Goal: Book appointment/travel/reservation

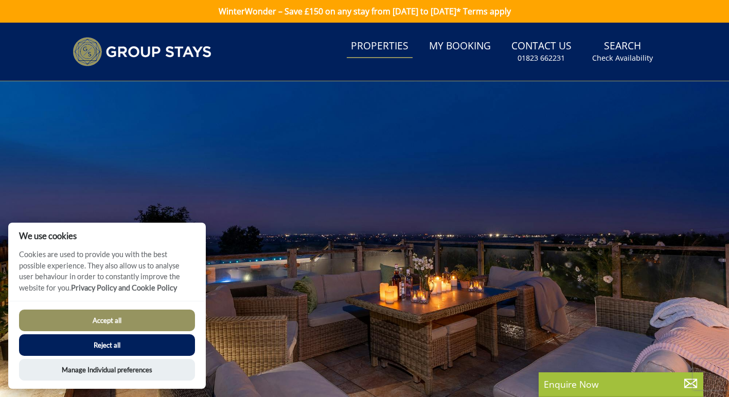
click at [392, 48] on link "Properties" at bounding box center [380, 46] width 66 height 23
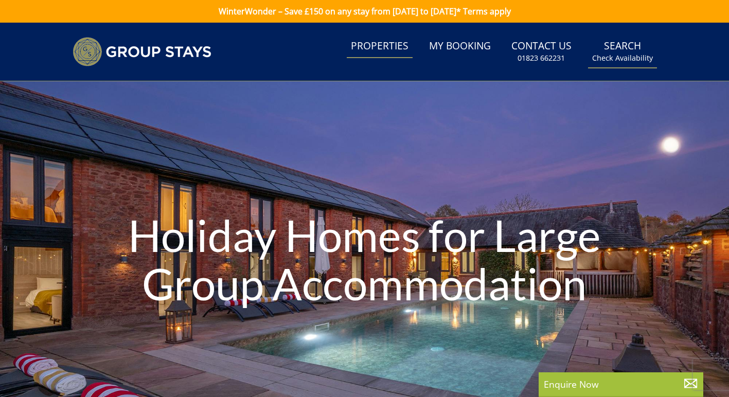
click at [622, 57] on small "Check Availability" at bounding box center [622, 58] width 61 height 10
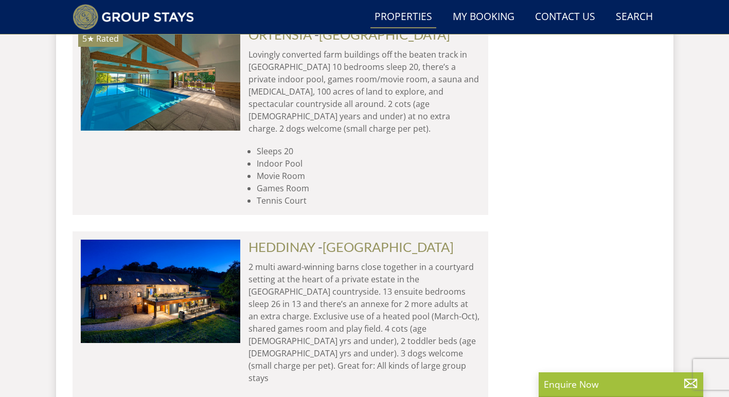
scroll to position [1707, 0]
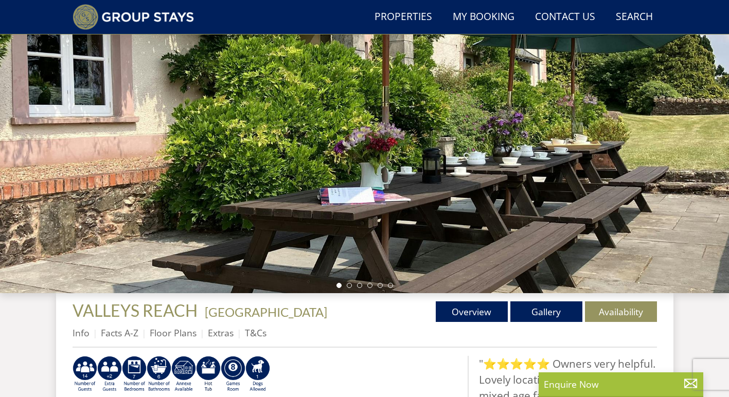
scroll to position [125, 0]
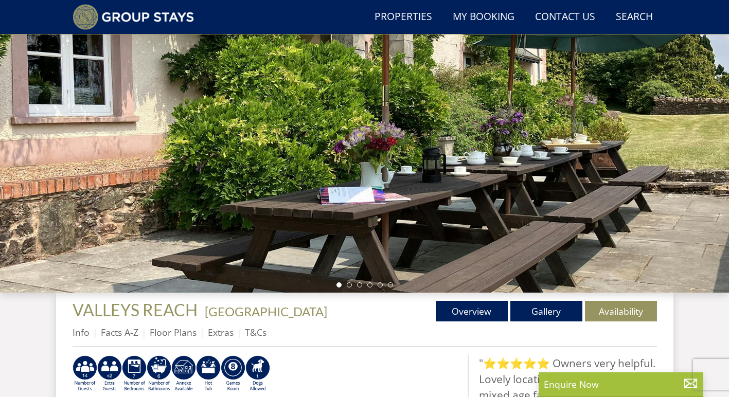
click at [648, 136] on div at bounding box center [364, 113] width 729 height 360
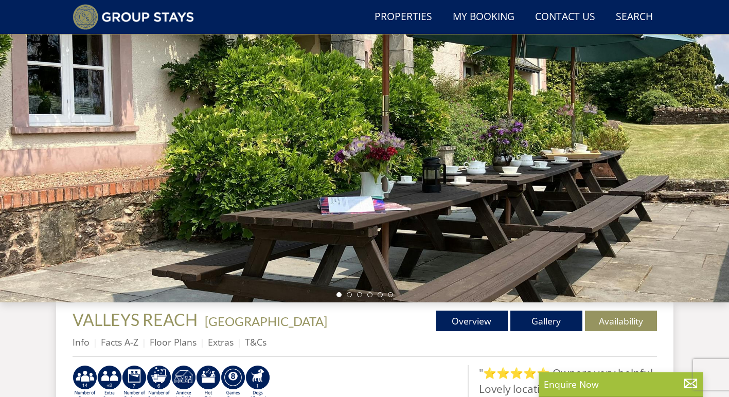
scroll to position [114, 0]
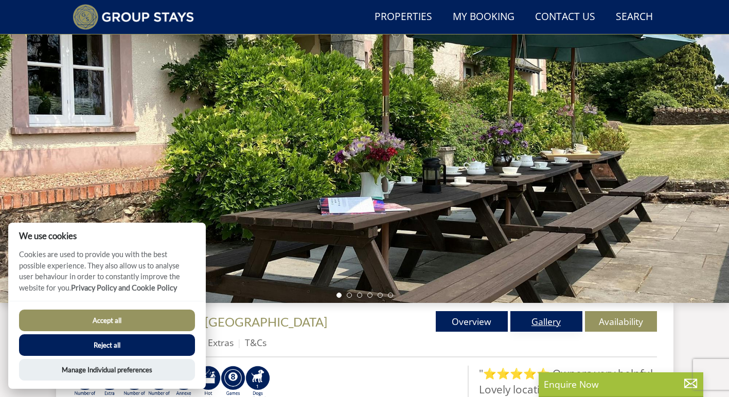
click at [569, 320] on link "Gallery" at bounding box center [547, 321] width 72 height 21
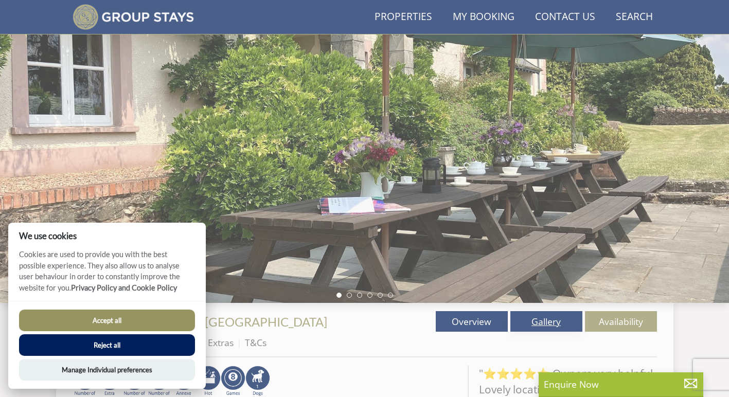
click at [569, 323] on link "Gallery" at bounding box center [547, 321] width 72 height 21
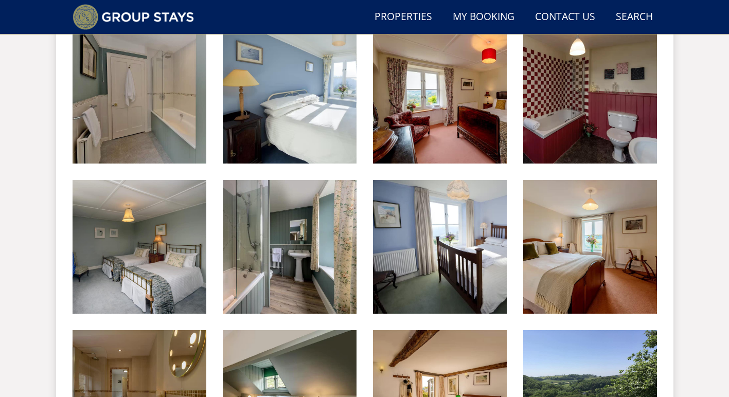
scroll to position [902, 0]
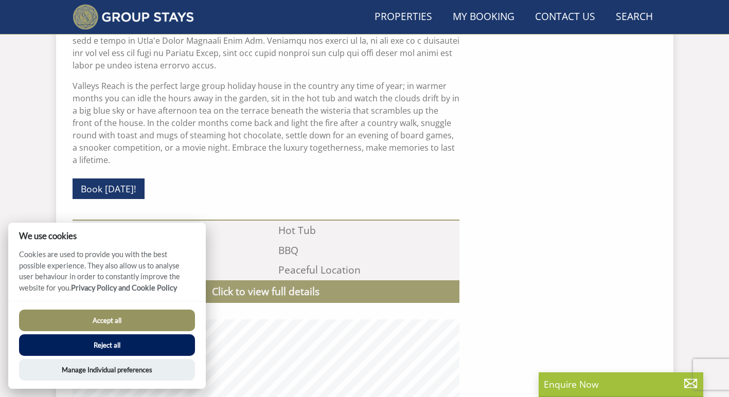
scroll to position [114, 0]
